Goal: Task Accomplishment & Management: Check status

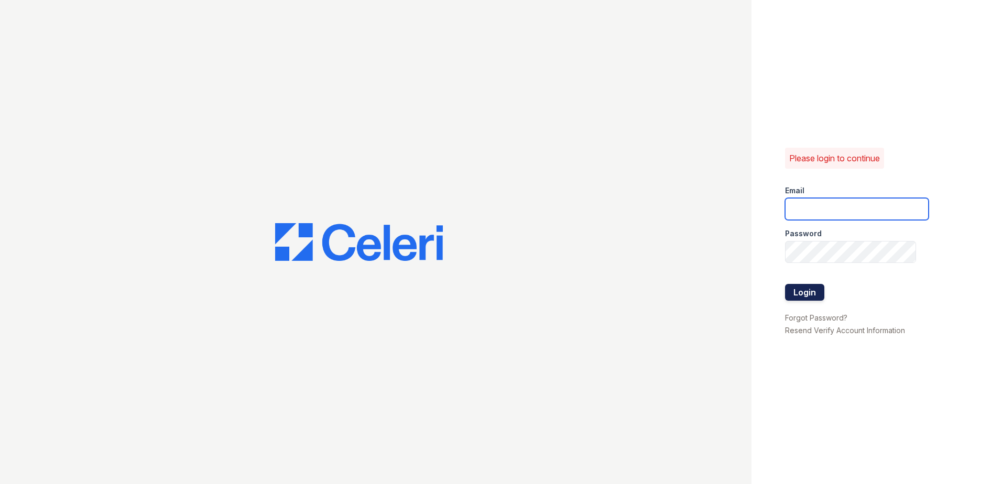
type input "renewvirginiabeach@trinity-pm.com"
click at [802, 296] on button "Login" at bounding box center [804, 292] width 39 height 17
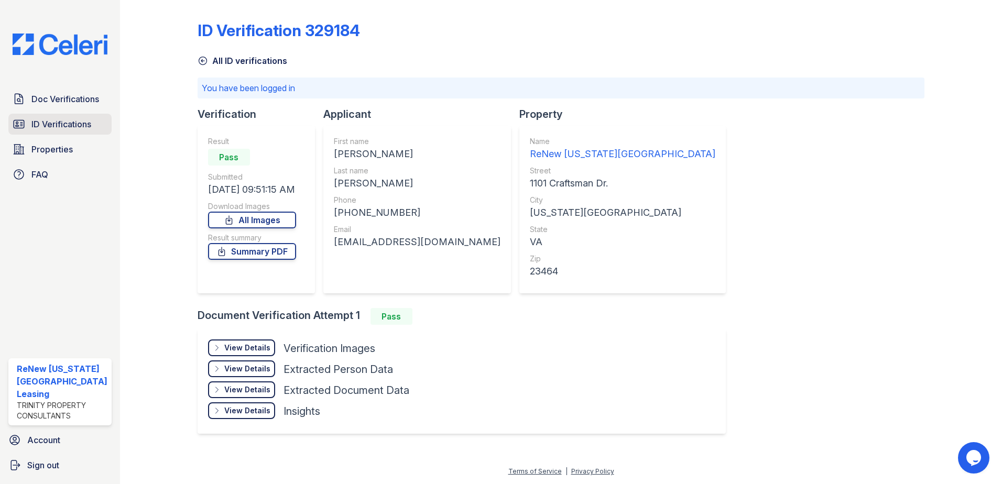
click at [68, 122] on span "ID Verifications" at bounding box center [61, 124] width 60 height 13
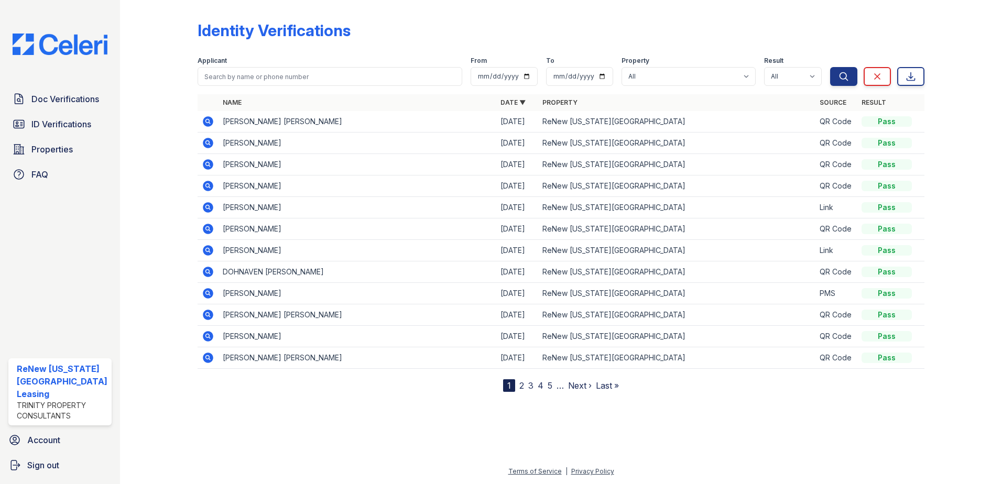
click at [163, 44] on div at bounding box center [167, 198] width 61 height 388
click at [59, 96] on span "Doc Verifications" at bounding box center [65, 99] width 68 height 13
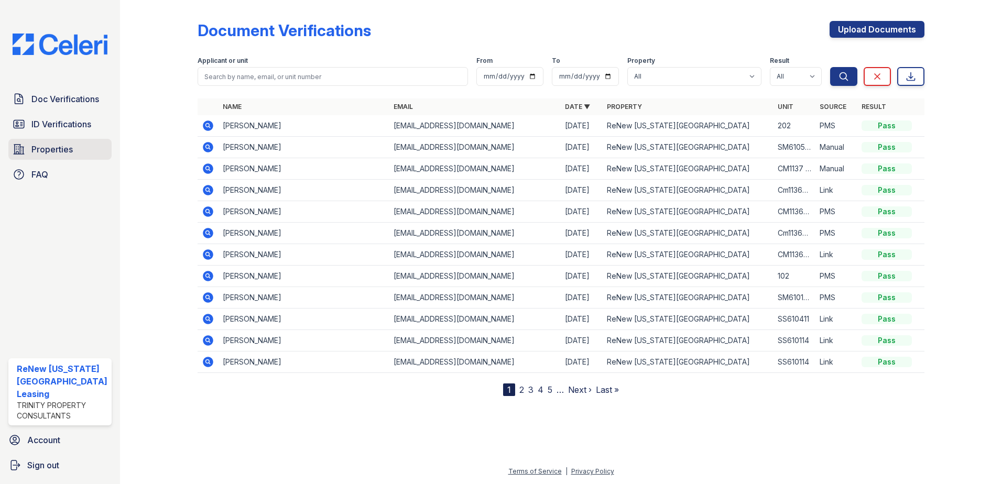
click at [44, 151] on span "Properties" at bounding box center [51, 149] width 41 height 13
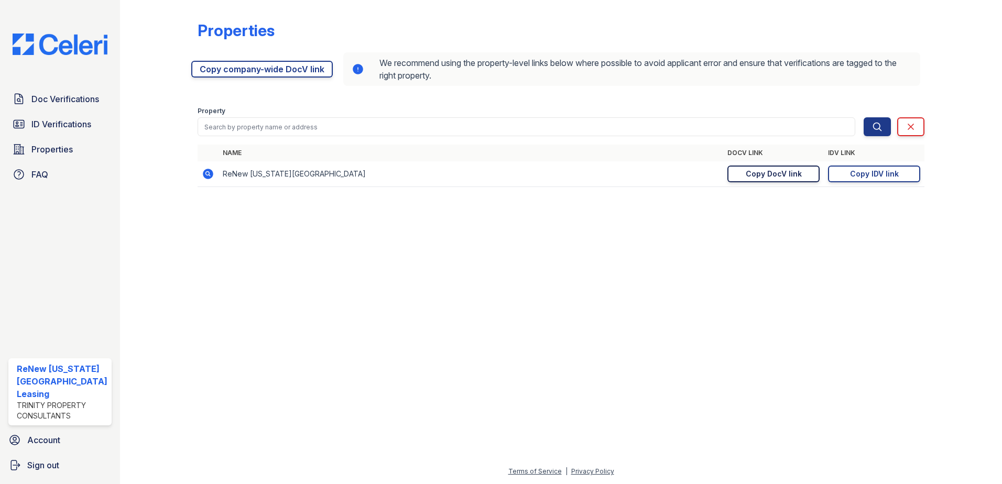
click at [777, 176] on div "Copy DocV link" at bounding box center [774, 174] width 56 height 10
click at [50, 93] on span "Doc Verifications" at bounding box center [65, 99] width 68 height 13
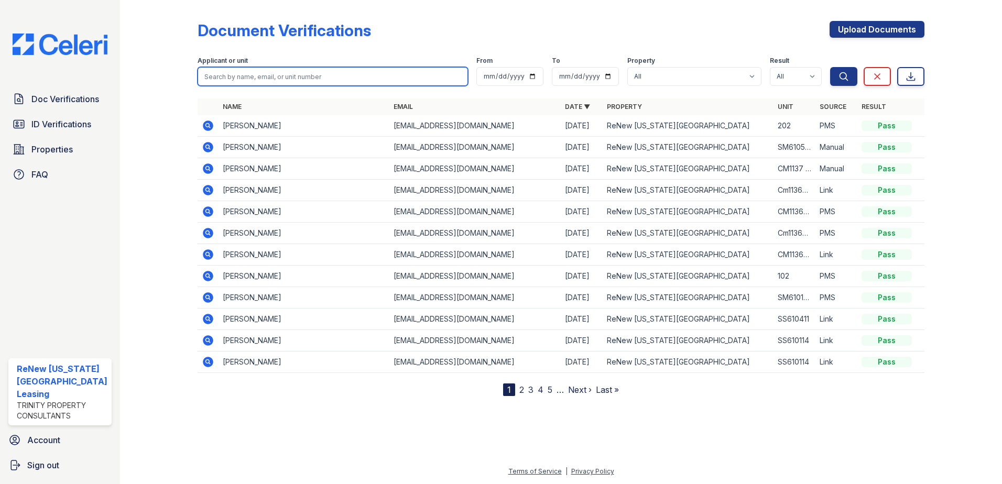
click at [296, 77] on input "search" at bounding box center [333, 76] width 271 height 19
type input "tootle"
click at [831, 67] on button "Search" at bounding box center [844, 76] width 27 height 19
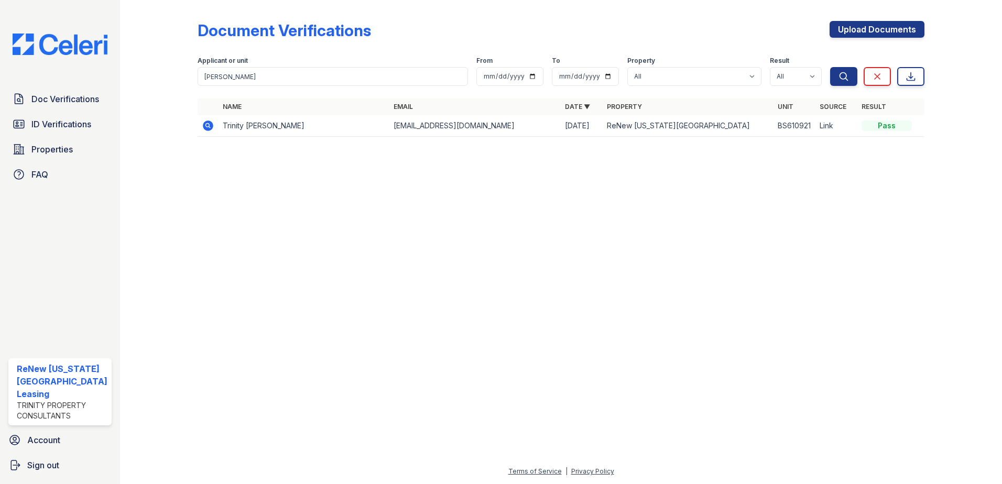
click at [206, 125] on icon at bounding box center [207, 125] width 3 height 3
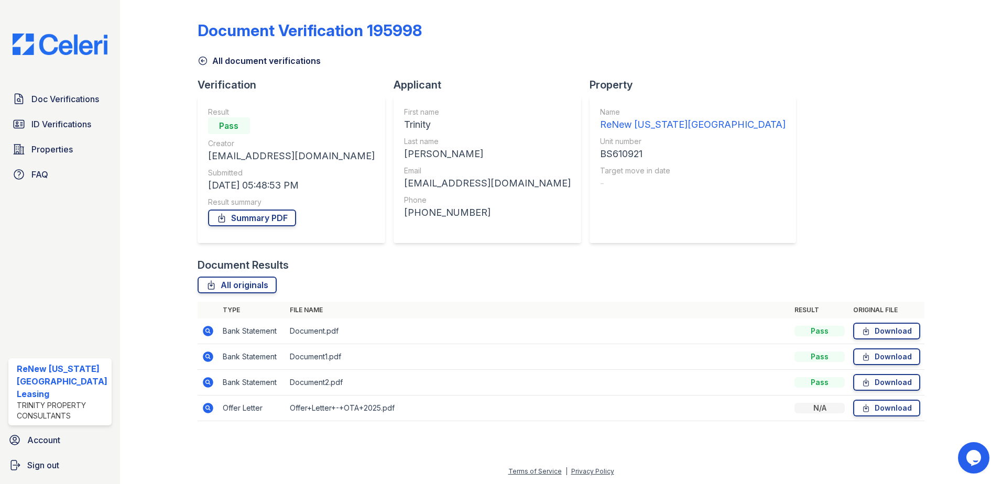
click at [209, 408] on icon at bounding box center [208, 408] width 10 height 10
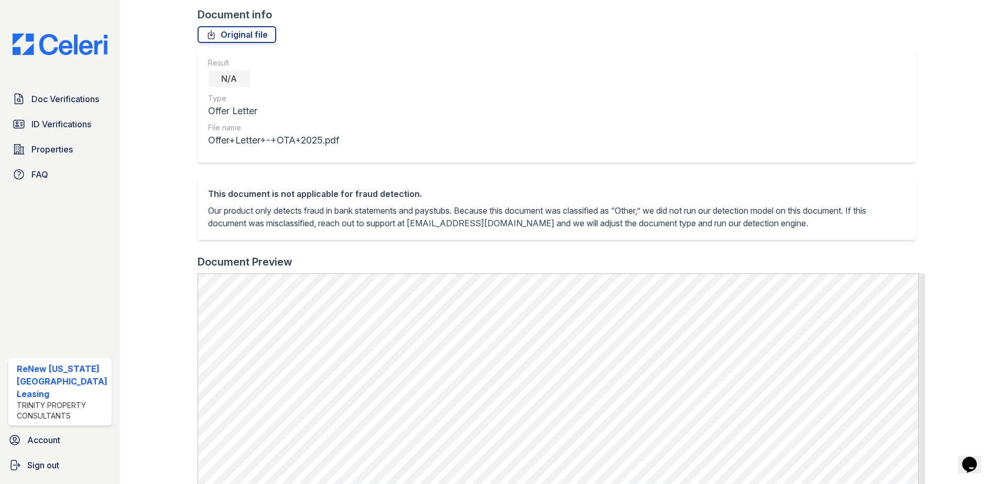
scroll to position [262, 0]
